Goal: Navigation & Orientation: Find specific page/section

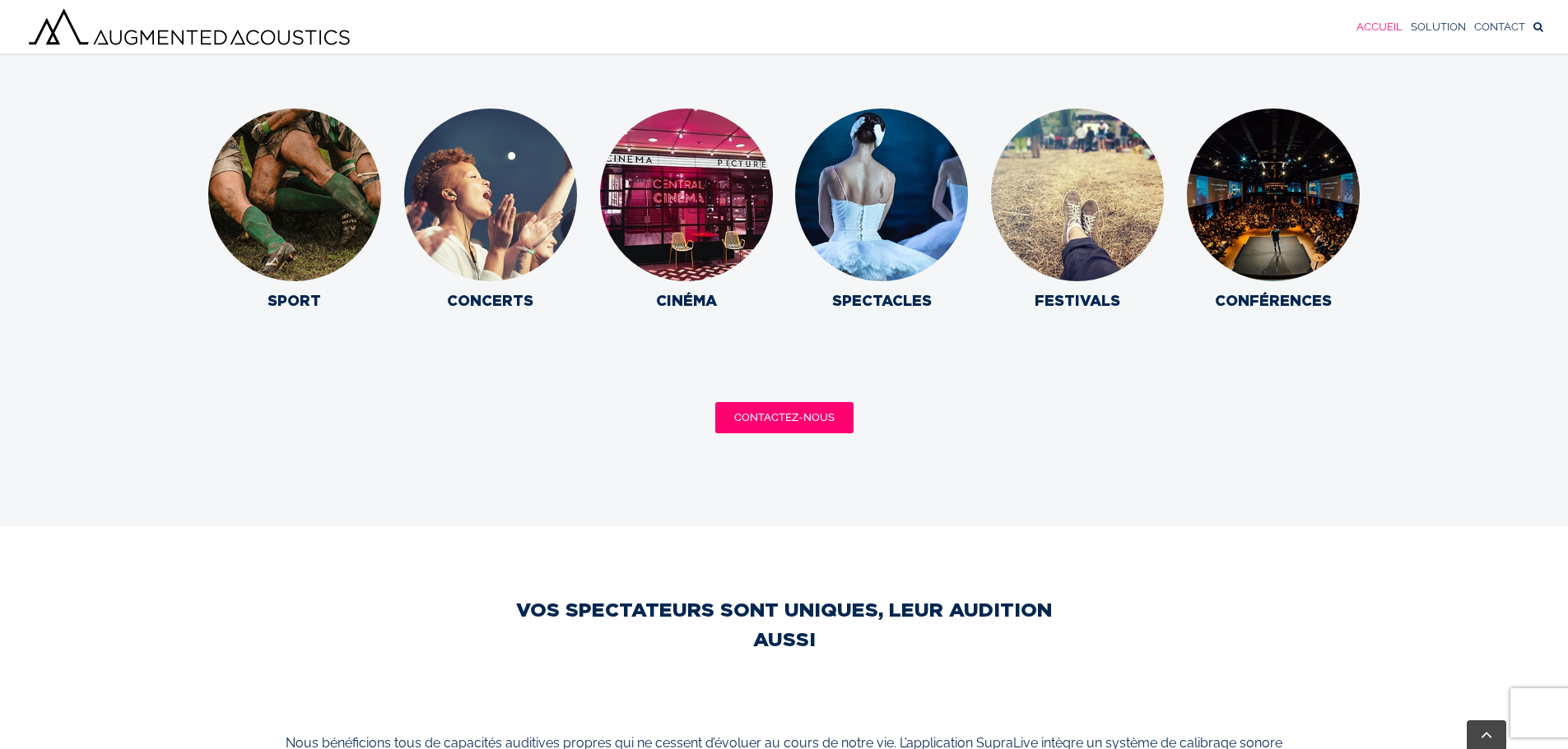
scroll to position [2184, 0]
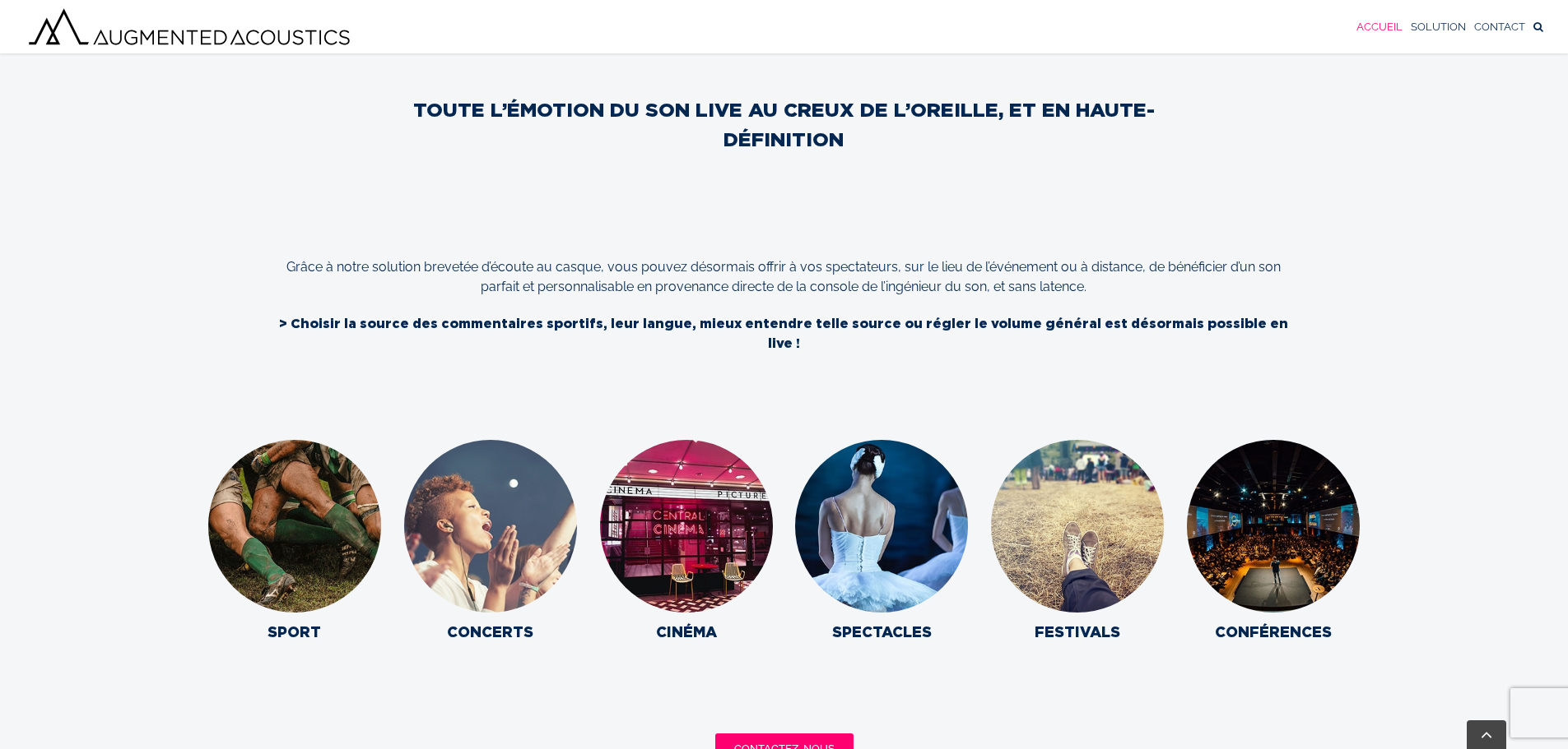
click at [543, 524] on img at bounding box center [490, 527] width 190 height 190
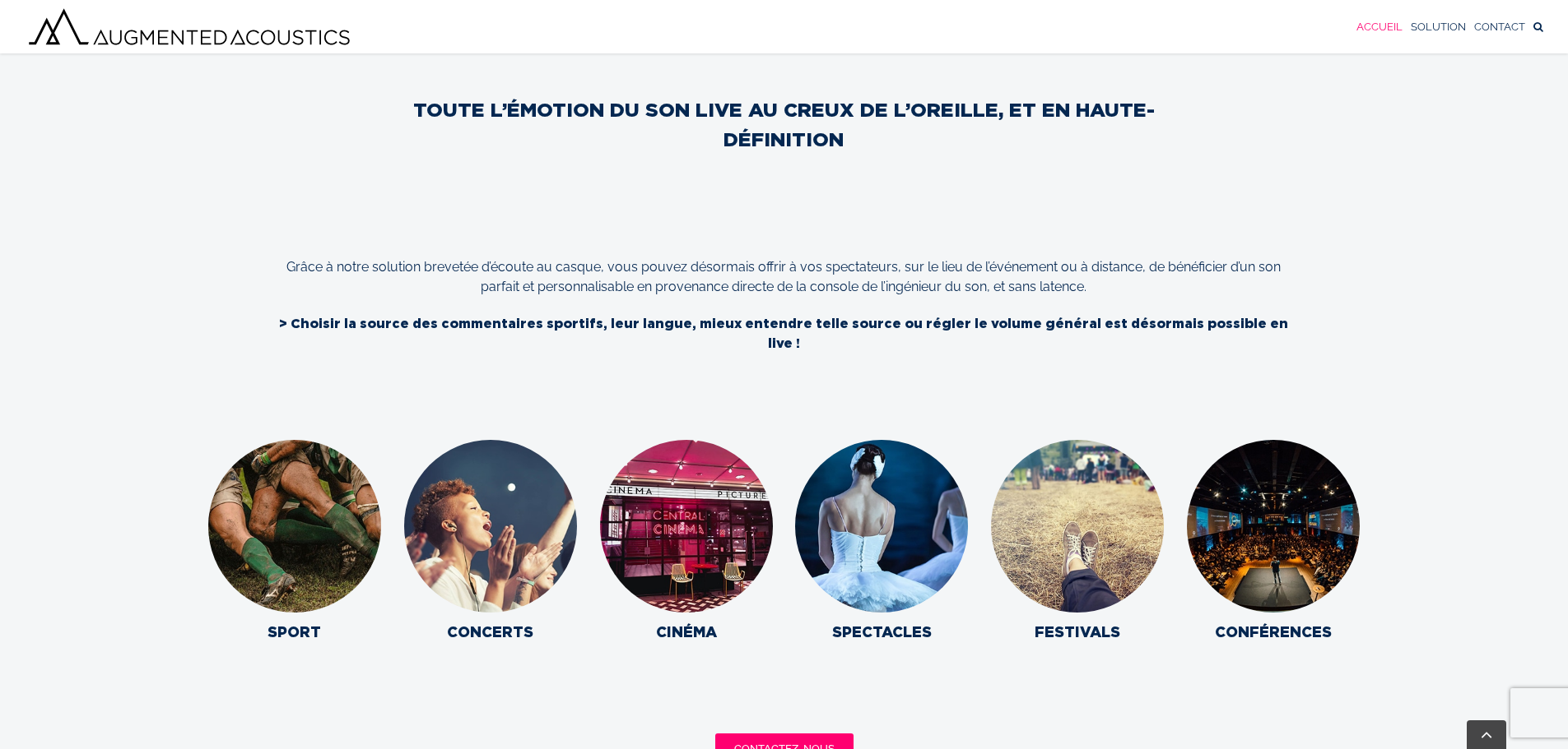
click at [482, 621] on p "CONCERTS" at bounding box center [490, 632] width 173 height 22
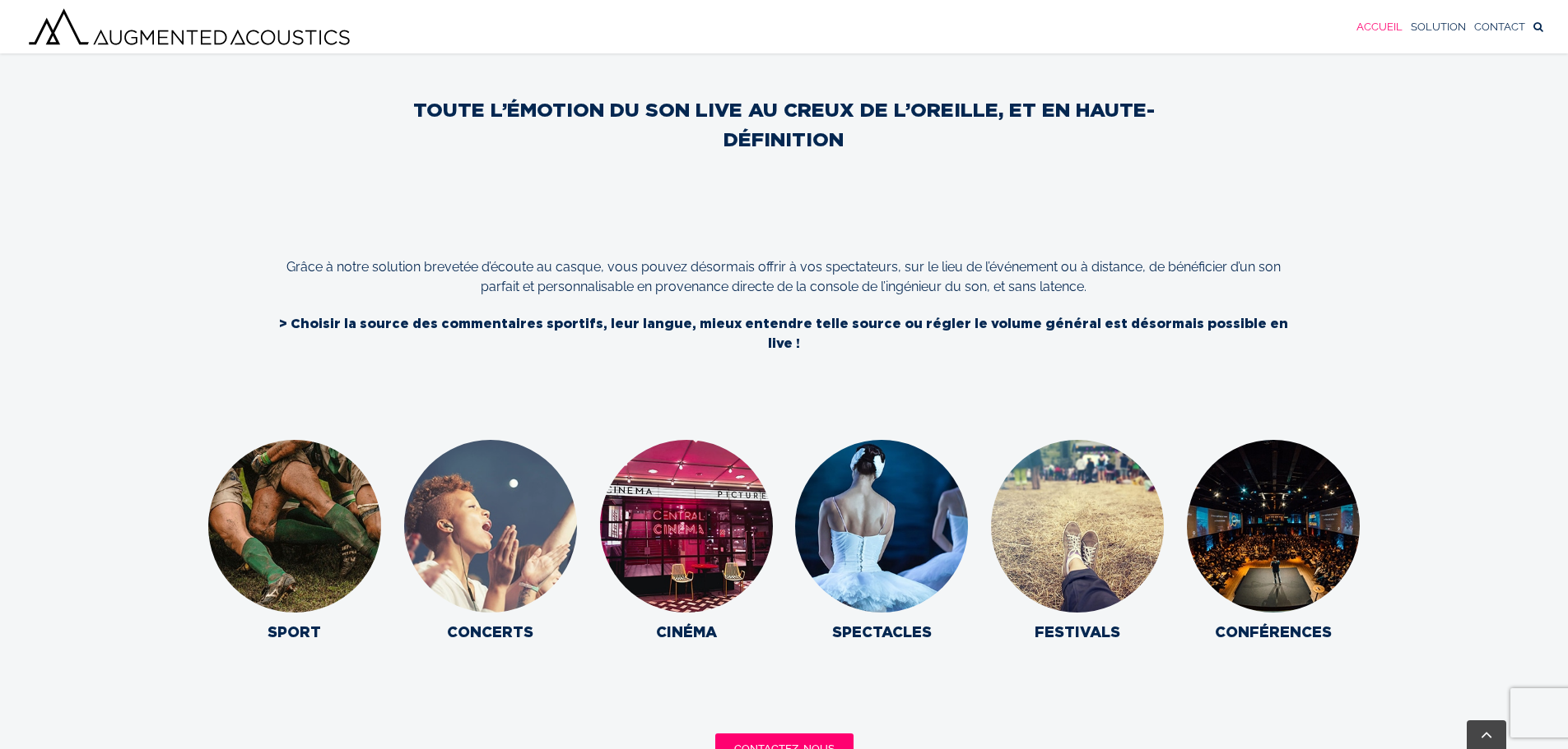
click at [495, 580] on img at bounding box center [490, 527] width 190 height 190
click at [495, 520] on img at bounding box center [490, 527] width 190 height 190
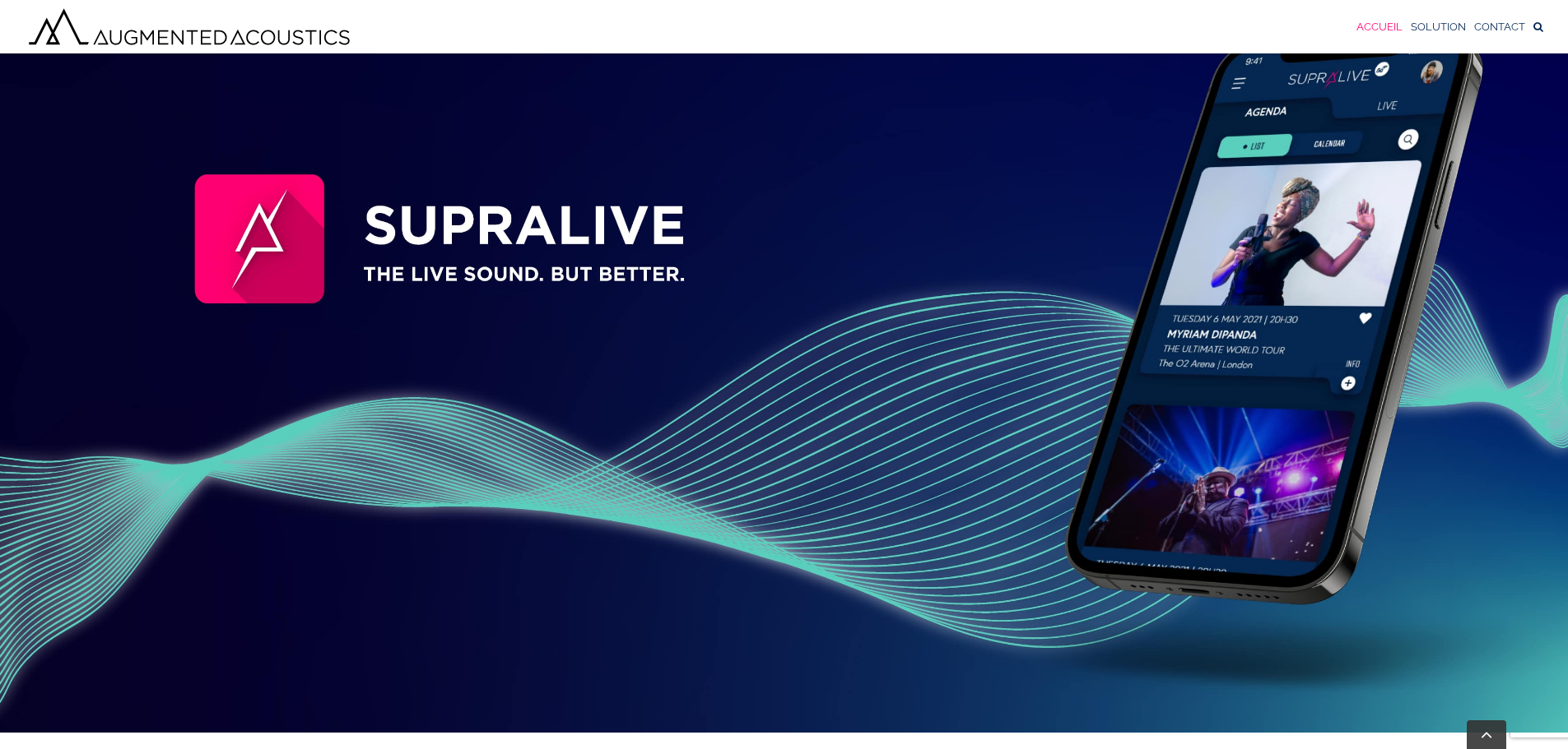
scroll to position [0, 0]
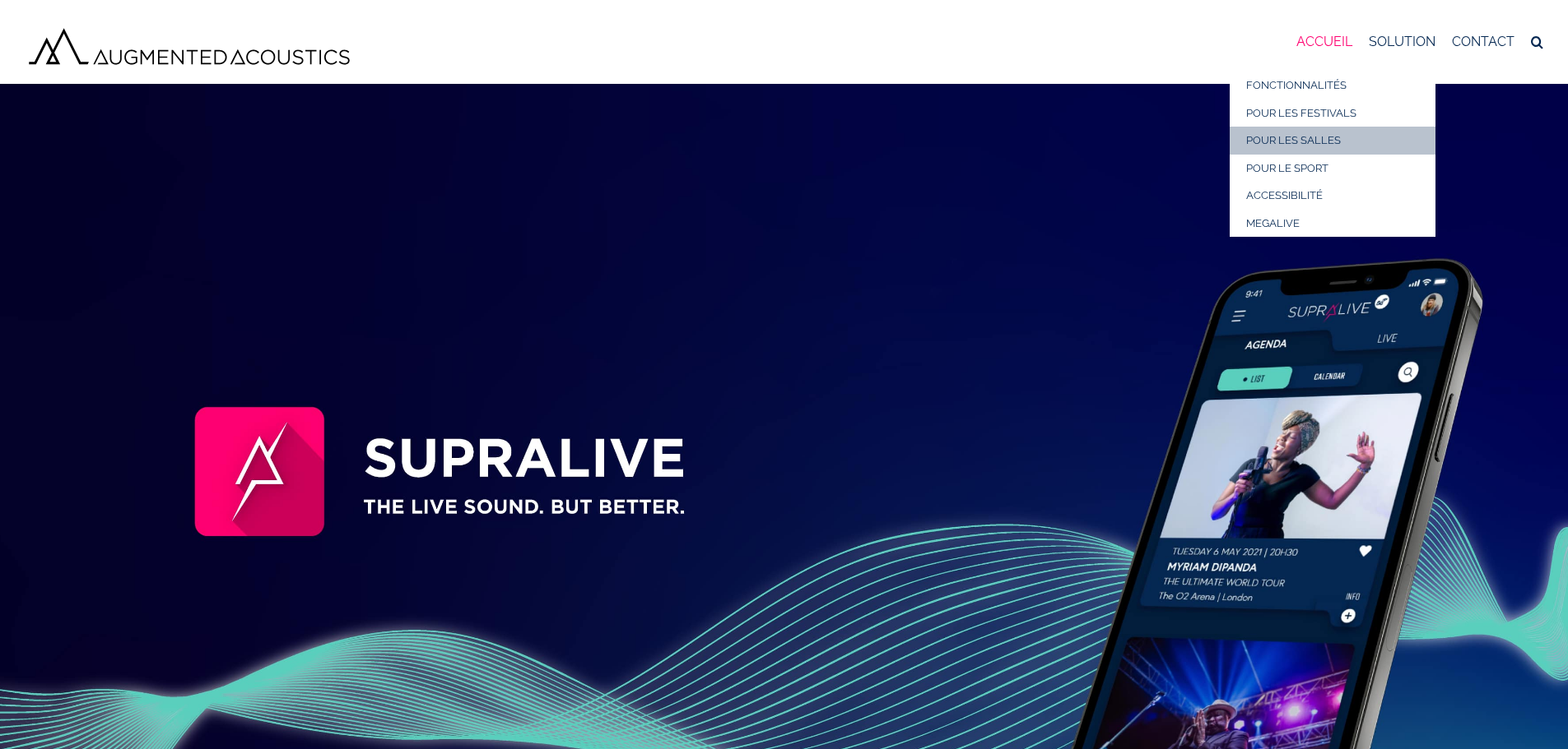
click at [1307, 143] on span "POUR LES SALLES" at bounding box center [1293, 140] width 94 height 12
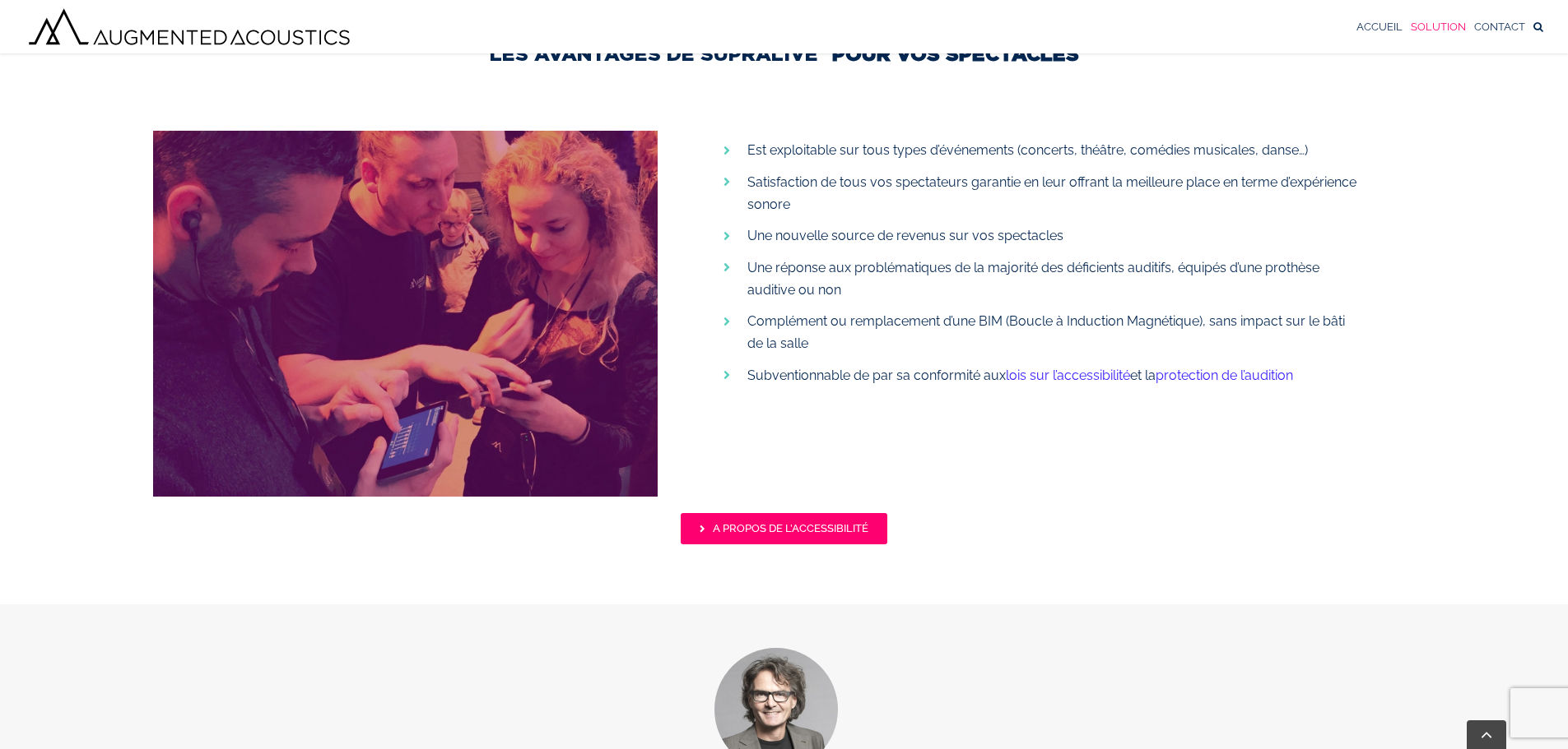
scroll to position [1612, 0]
